Goal: Task Accomplishment & Management: Manage account settings

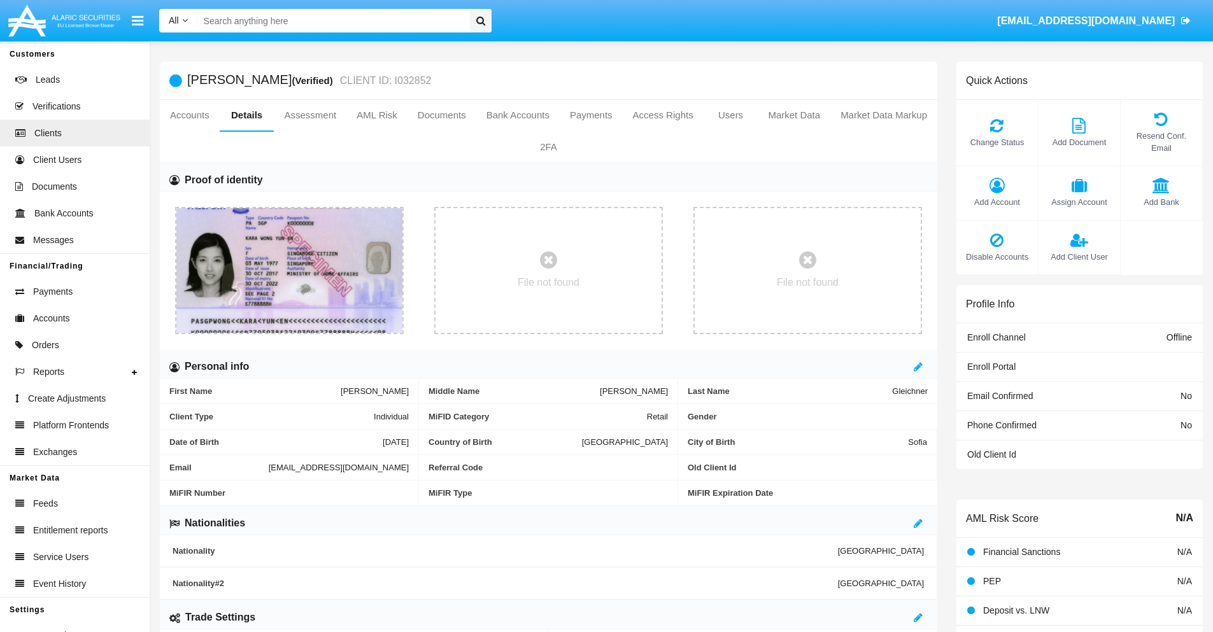
click at [997, 202] on span "Add Account" at bounding box center [997, 202] width 69 height 12
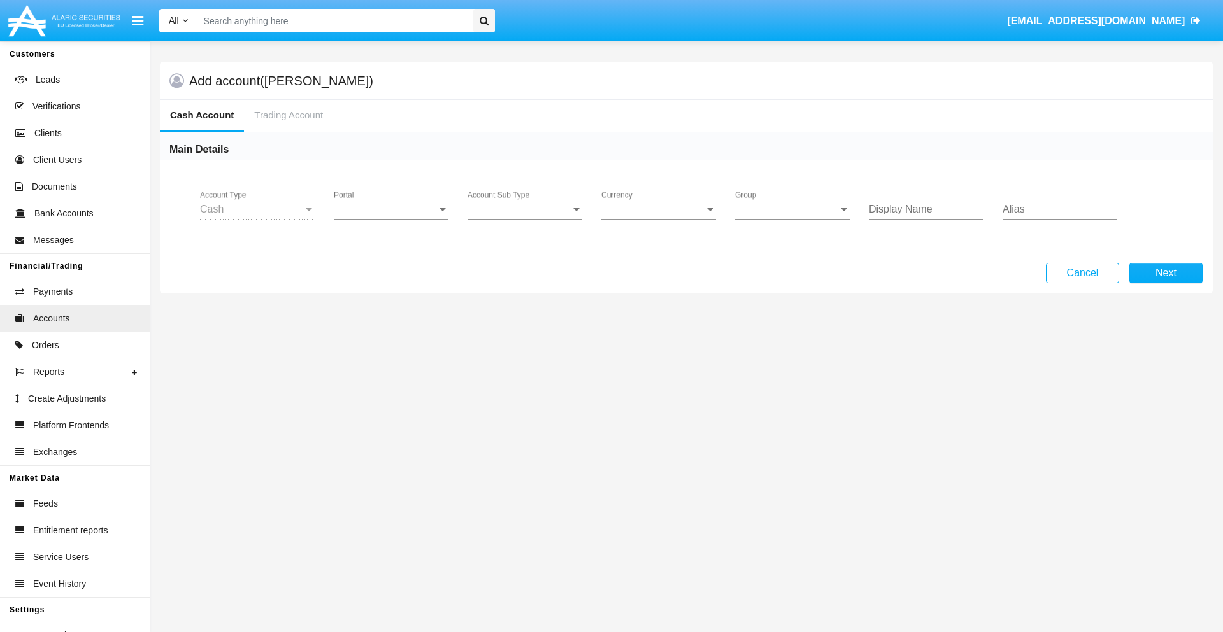
click at [391, 210] on span "Portal" at bounding box center [385, 209] width 103 height 11
click at [392, 341] on span "Alaric Fund Portal" at bounding box center [393, 341] width 118 height 31
click at [525, 210] on span "Account Sub Type" at bounding box center [519, 209] width 103 height 11
click at [525, 219] on span "Fund Cash" at bounding box center [525, 219] width 115 height 31
click at [792, 210] on span "Group" at bounding box center [786, 209] width 103 height 11
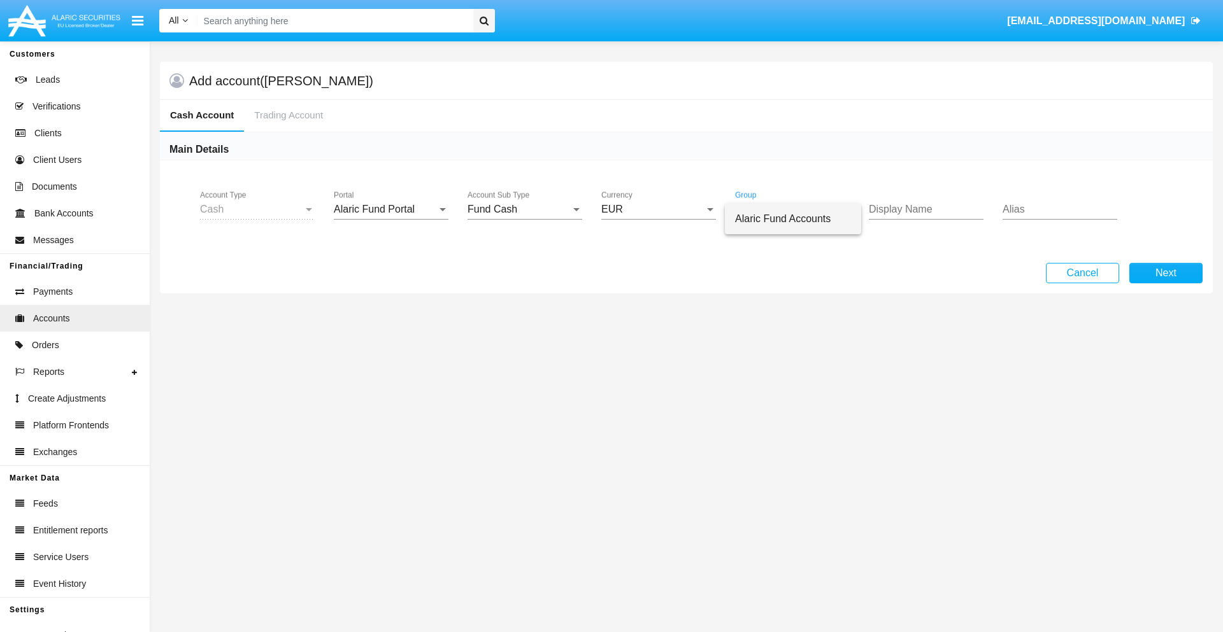
click at [793, 219] on span "Alaric Fund Accounts" at bounding box center [793, 219] width 116 height 31
type input "orchid"
type input "azure"
click at [1166, 273] on button "Next" at bounding box center [1165, 273] width 73 height 20
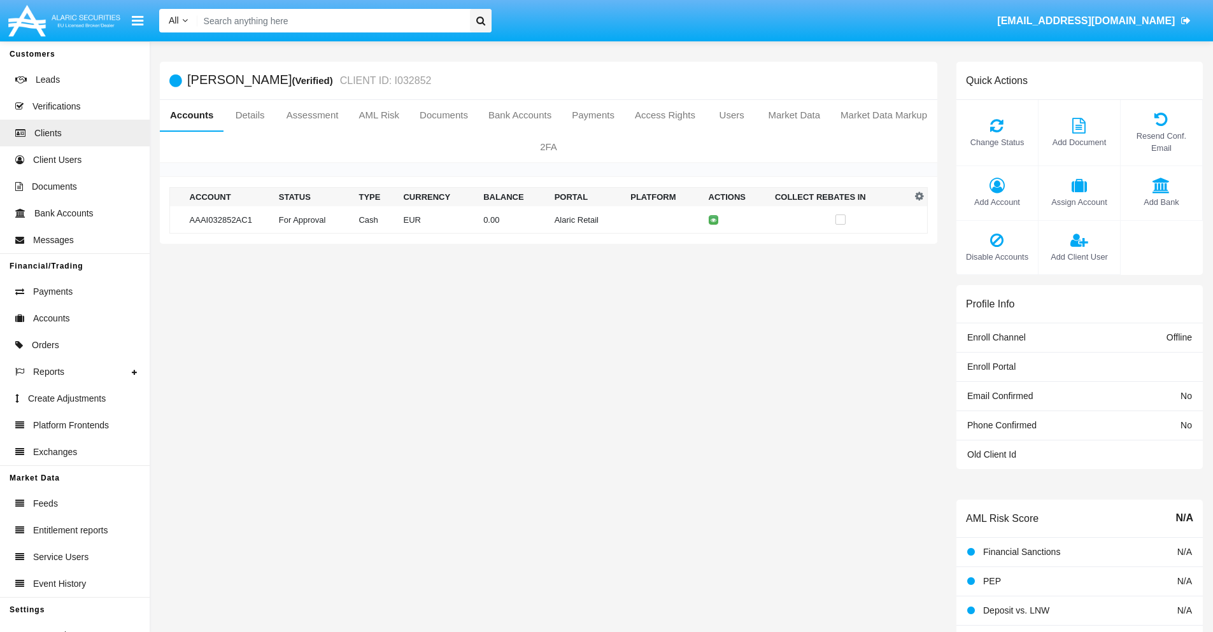
click at [550, 220] on td "Alaric Retail" at bounding box center [588, 219] width 76 height 27
click at [997, 142] on span "Change Status" at bounding box center [997, 142] width 69 height 12
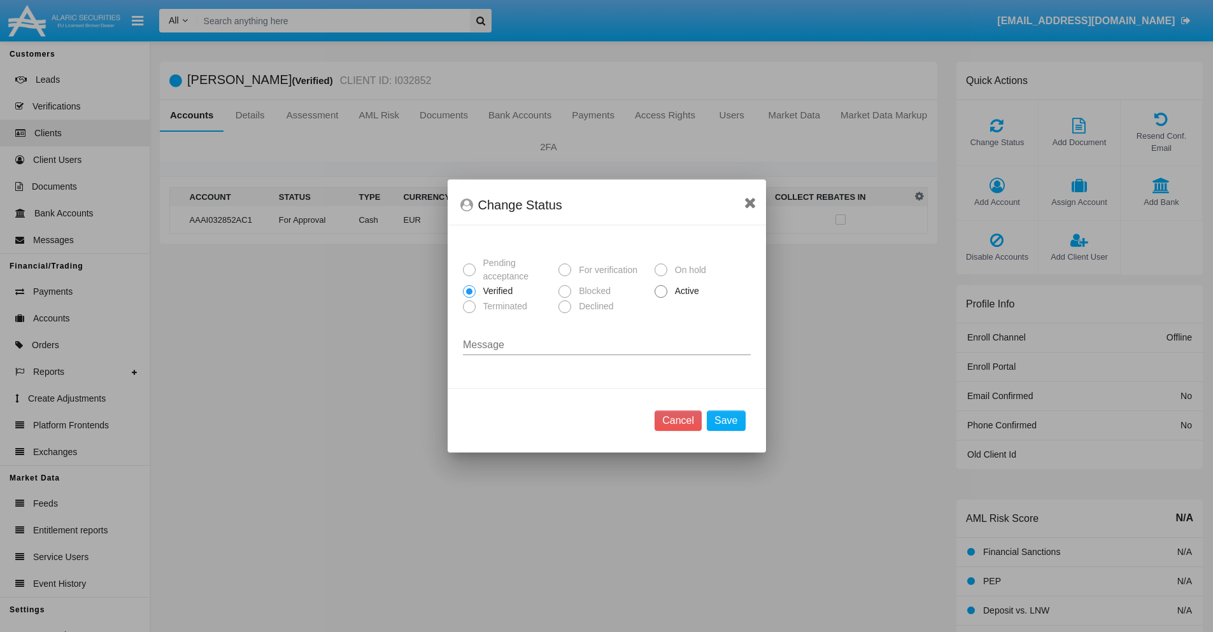
click at [685, 291] on span "Active" at bounding box center [685, 291] width 35 height 13
click at [661, 298] on input "Active" at bounding box center [661, 298] width 1 height 1
radio input "true"
click at [726, 421] on button "Save" at bounding box center [726, 421] width 38 height 20
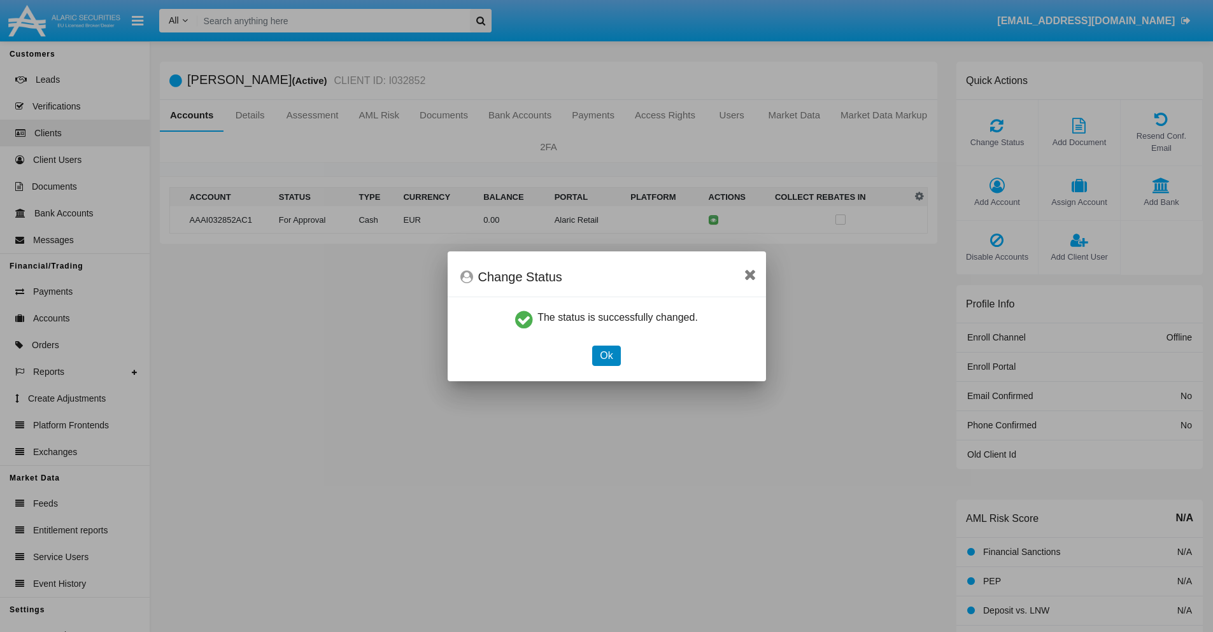
click at [606, 355] on button "Ok" at bounding box center [606, 356] width 28 height 20
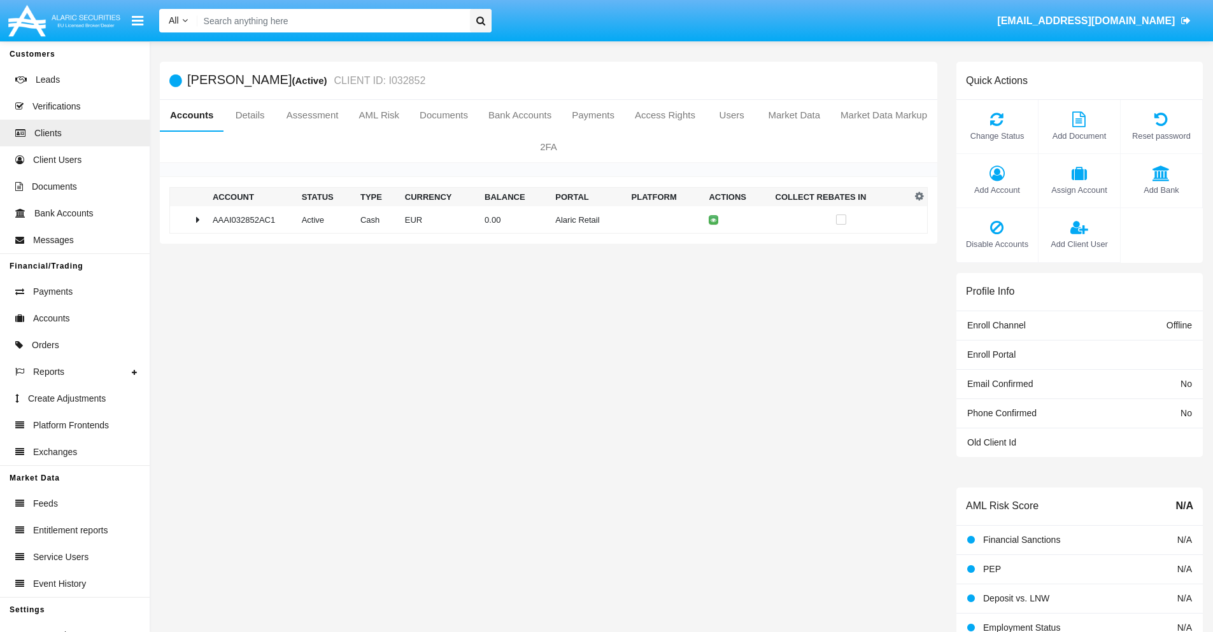
click at [544, 220] on td "0.00" at bounding box center [515, 219] width 71 height 27
click at [713, 246] on icon at bounding box center [716, 247] width 6 height 6
